Goal: Task Accomplishment & Management: Complete application form

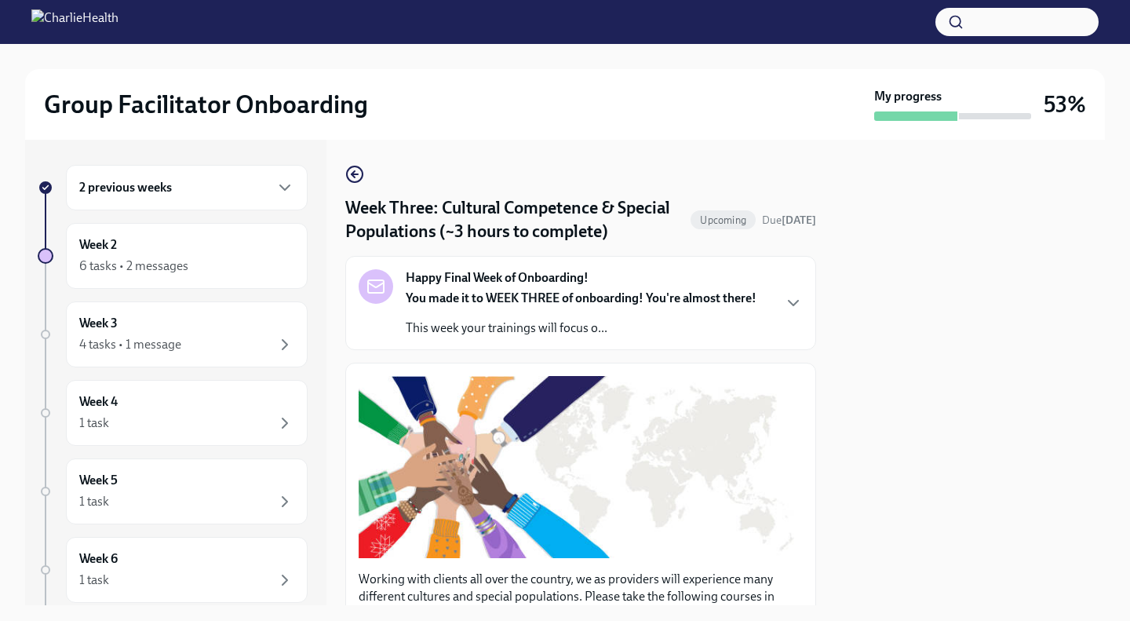
scroll to position [1187, 0]
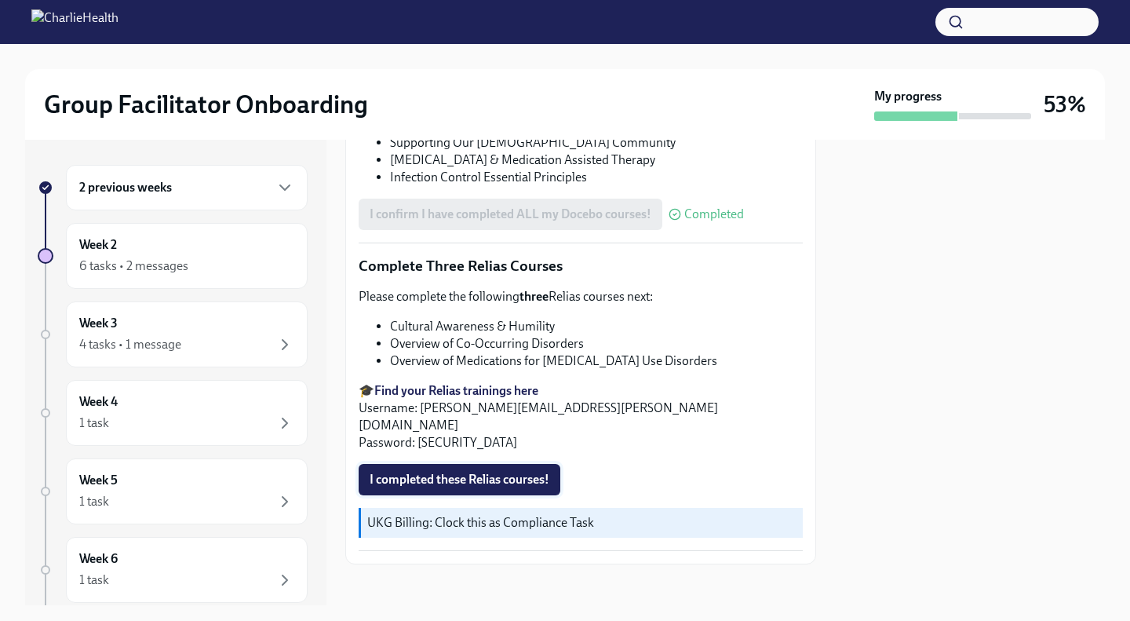
click at [461, 476] on span "I completed these Relias courses!" at bounding box center [460, 480] width 180 height 16
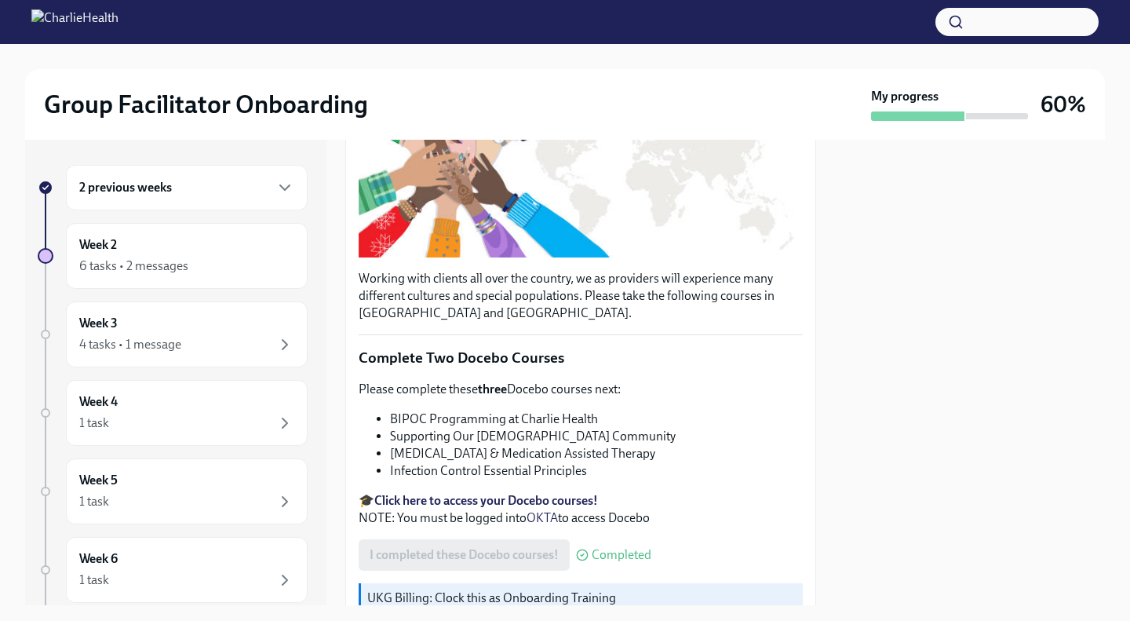
scroll to position [0, 0]
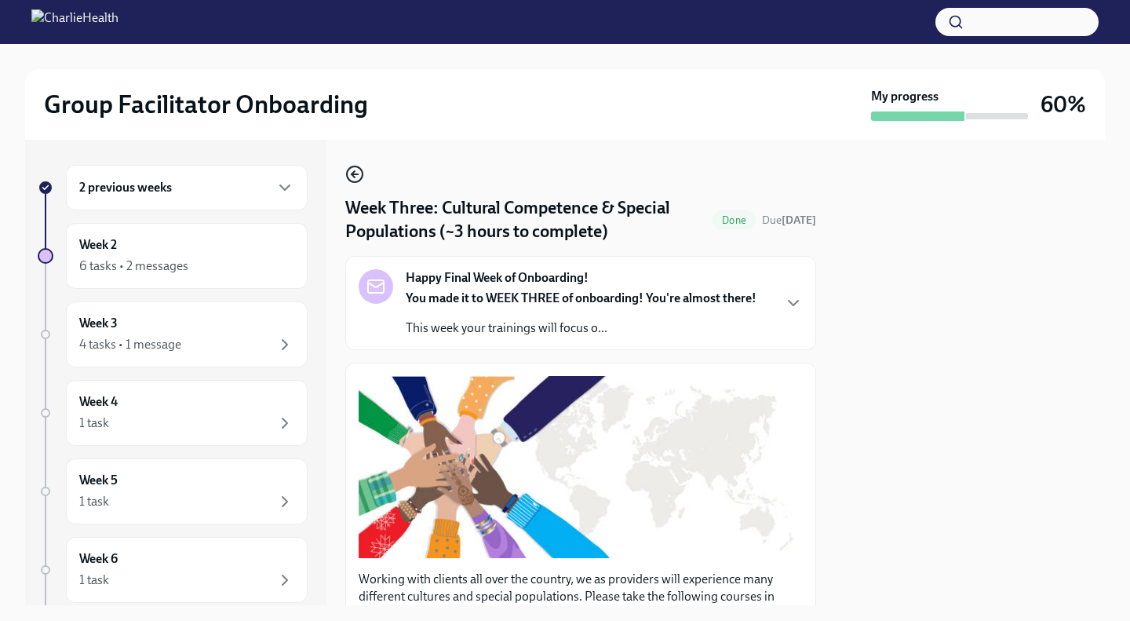
click at [356, 176] on icon "button" at bounding box center [354, 174] width 19 height 19
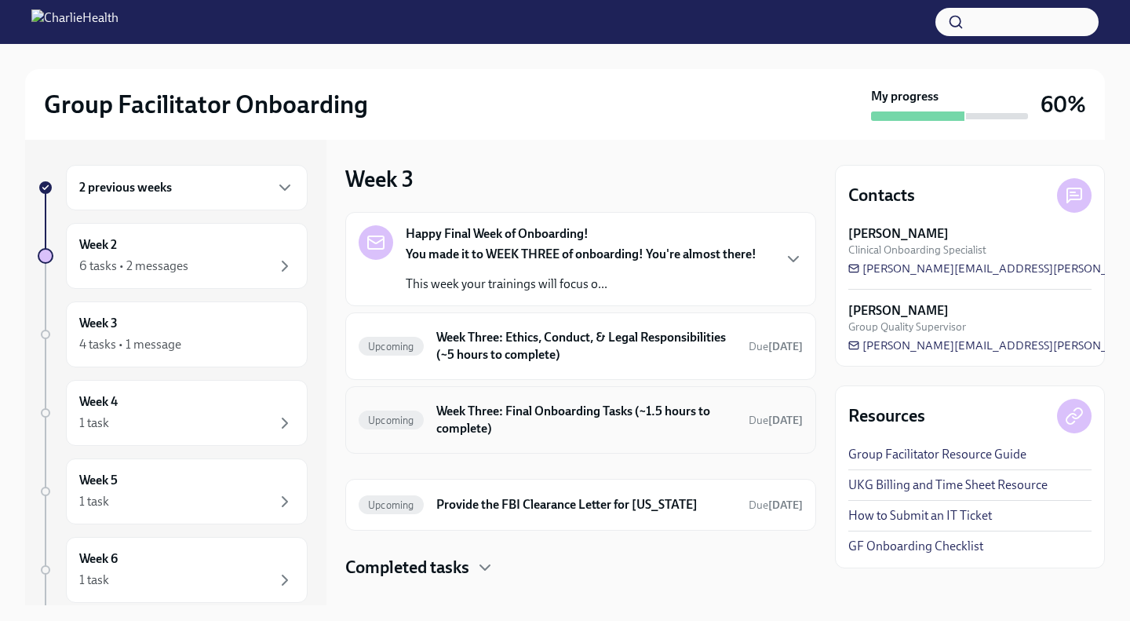
click at [540, 418] on h6 "Week Three: Final Onboarding Tasks (~1.5 hours to complete)" at bounding box center [586, 420] width 300 height 35
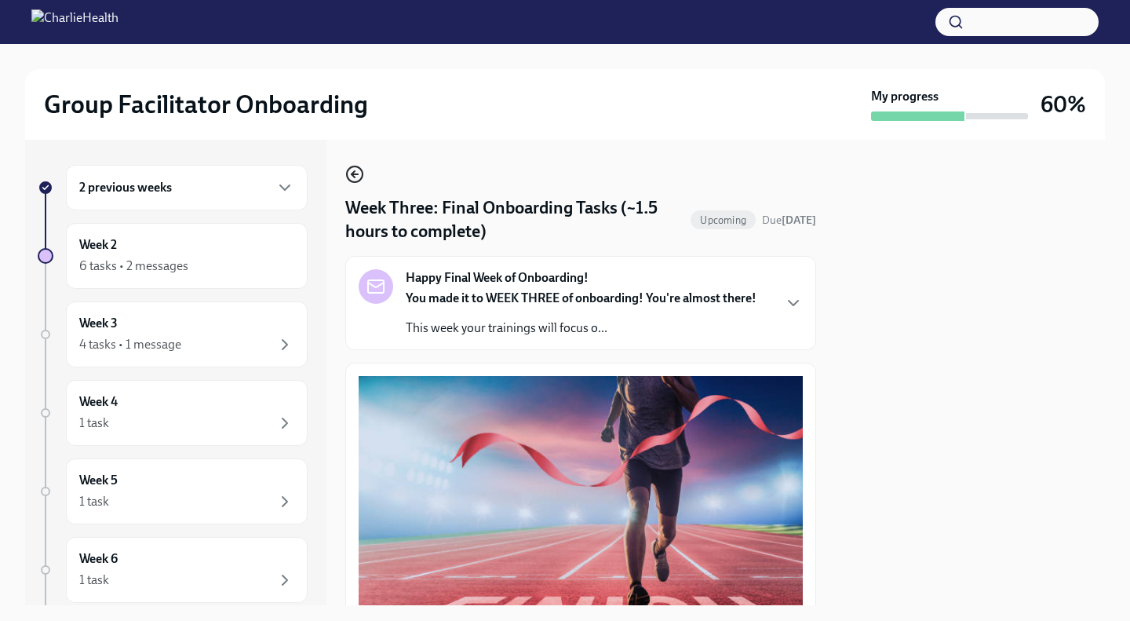
click at [356, 170] on icon "button" at bounding box center [354, 174] width 19 height 19
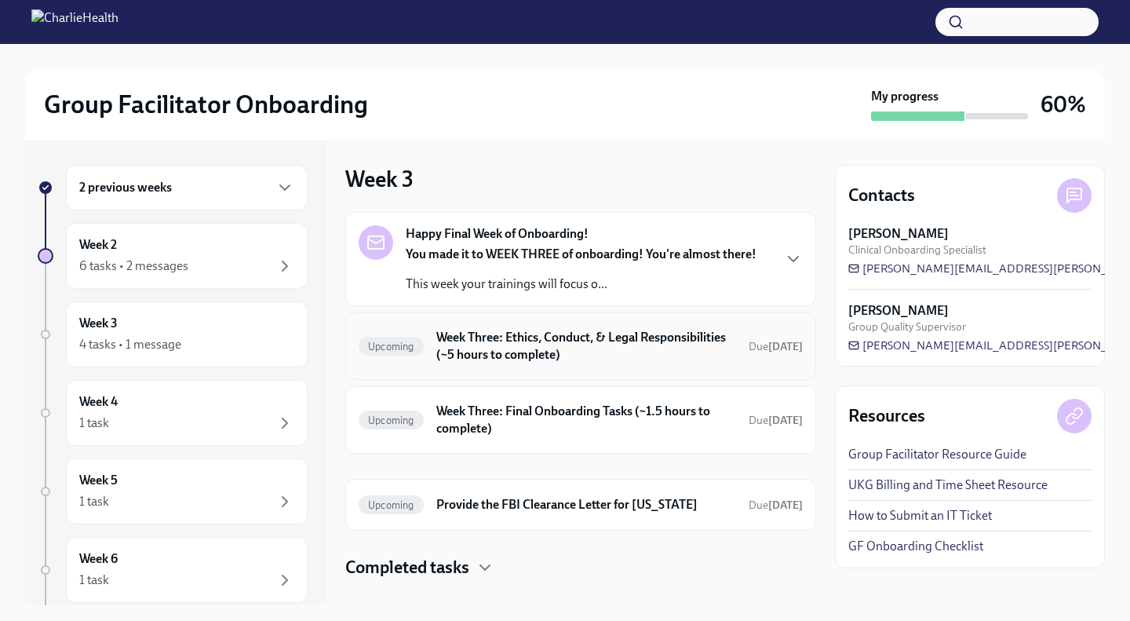
click at [481, 344] on h6 "Week Three: Ethics, Conduct, & Legal Responsibilities (~5 hours to complete)" at bounding box center [586, 346] width 300 height 35
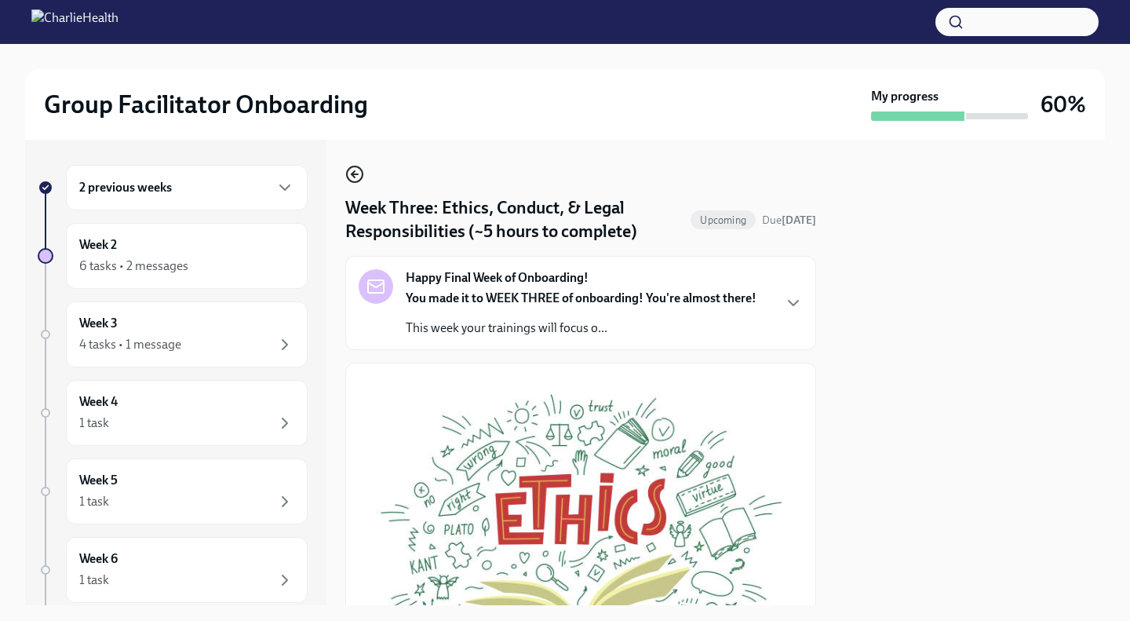
click at [358, 170] on icon "button" at bounding box center [354, 174] width 19 height 19
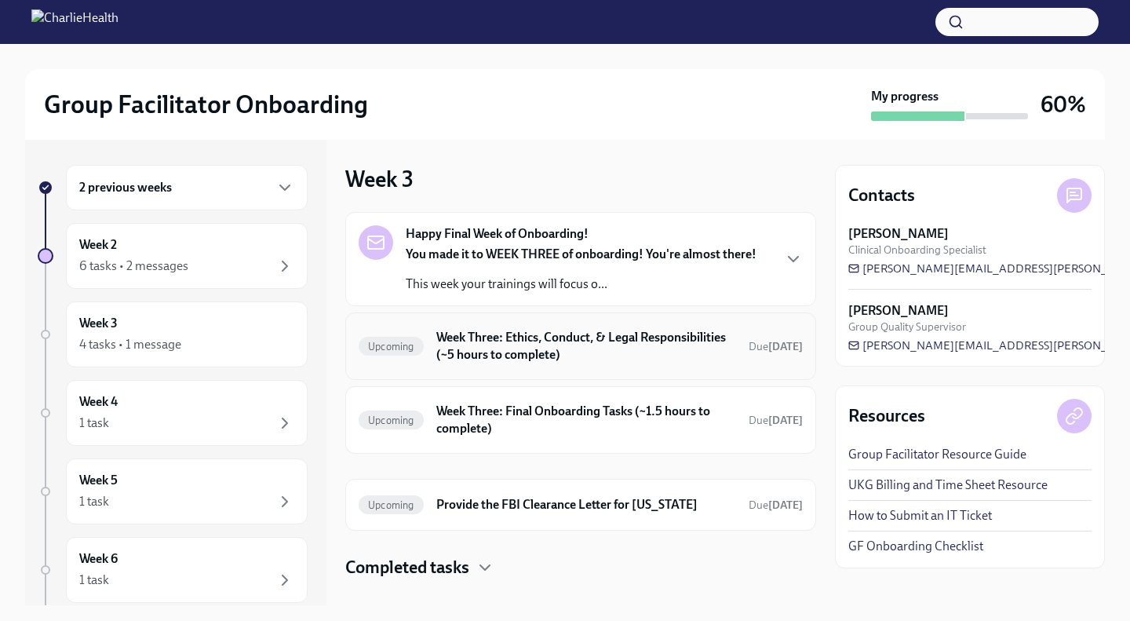
click at [481, 342] on h6 "Week Three: Ethics, Conduct, & Legal Responsibilities (~5 hours to complete)" at bounding box center [586, 346] width 300 height 35
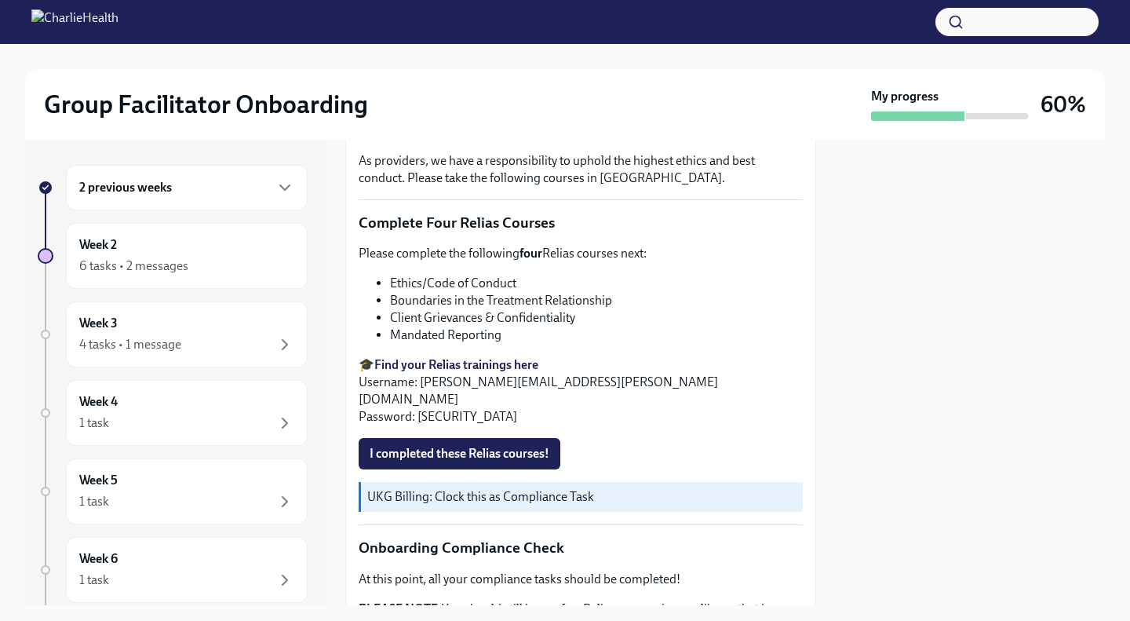
scroll to position [575, 0]
